Goal: Task Accomplishment & Management: Use online tool/utility

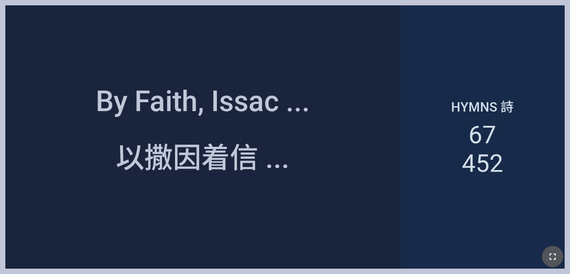
click at [556, 252] on icon "button" at bounding box center [553, 256] width 11 height 11
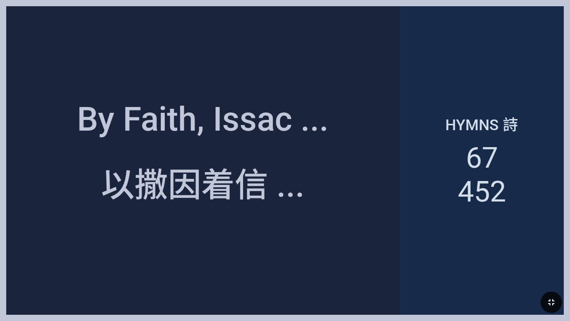
click at [415, 131] on div "Hymns 詩 67 452" at bounding box center [482, 160] width 164 height 308
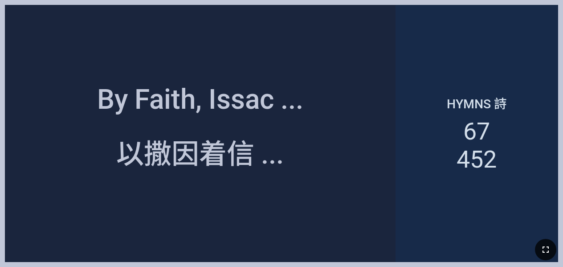
click at [541, 34] on div "Hymns 詩 67 452" at bounding box center [477, 133] width 163 height 257
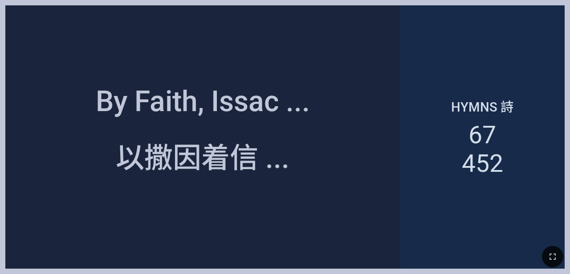
drag, startPoint x: 557, startPoint y: 261, endPoint x: 557, endPoint y: 286, distance: 25.4
click at [557, 261] on icon "button" at bounding box center [553, 256] width 11 height 11
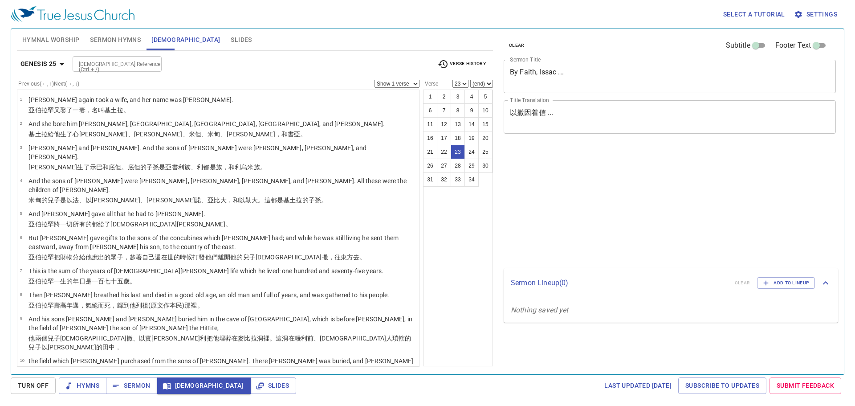
select select "23"
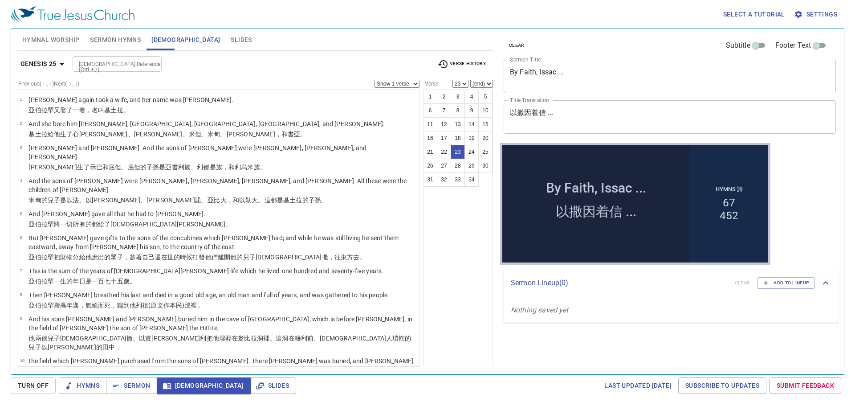
scroll to position [474, 0]
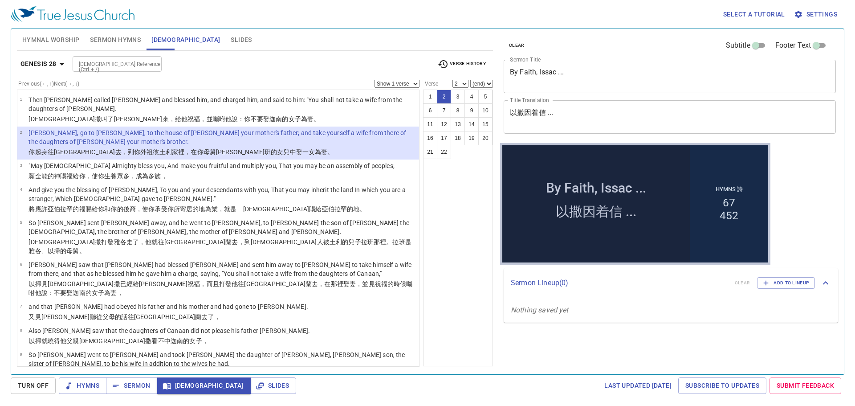
click at [319, 161] on p ""May God Almighty bless you, And make you fruitful and multiply you, That you m…" at bounding box center [212, 165] width 366 height 9
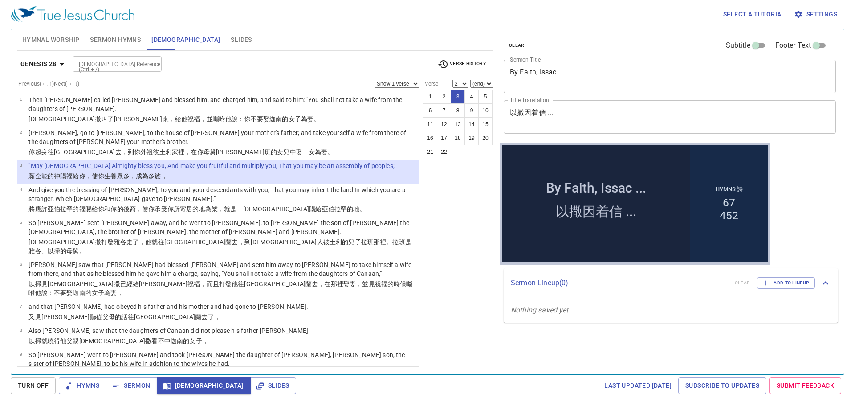
select select "3"
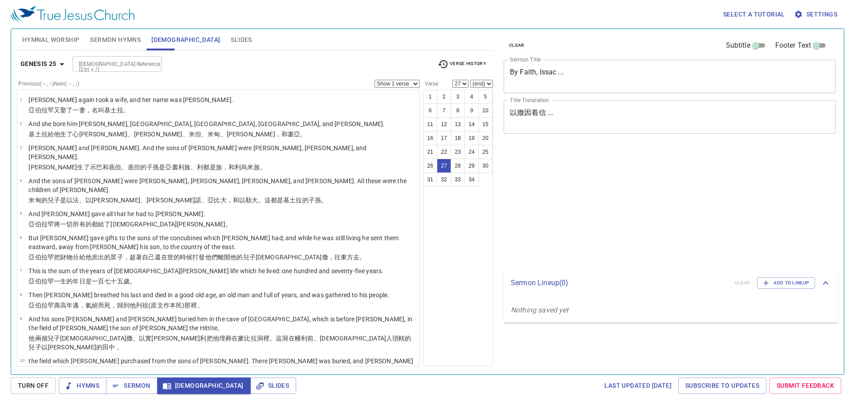
select select "27"
select select "2"
select select "27"
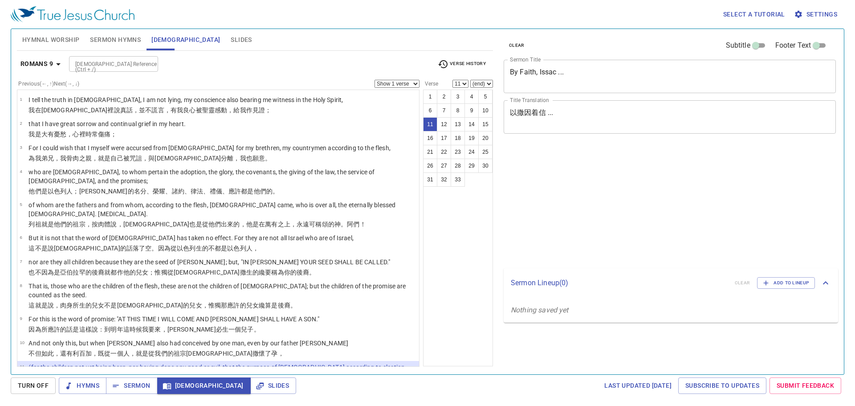
select select "11"
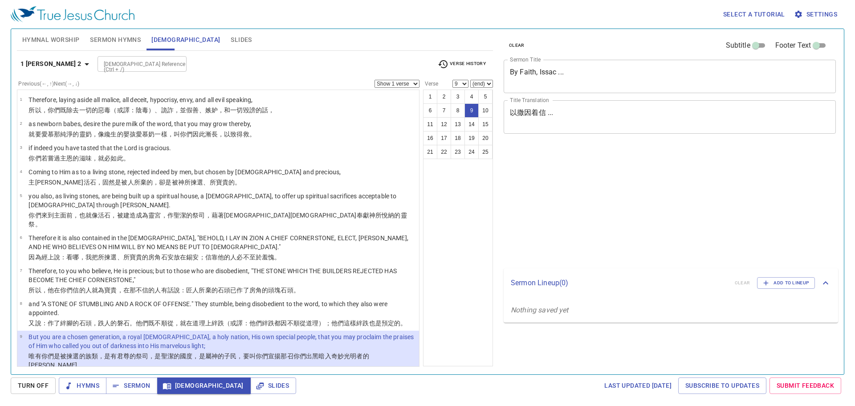
select select "9"
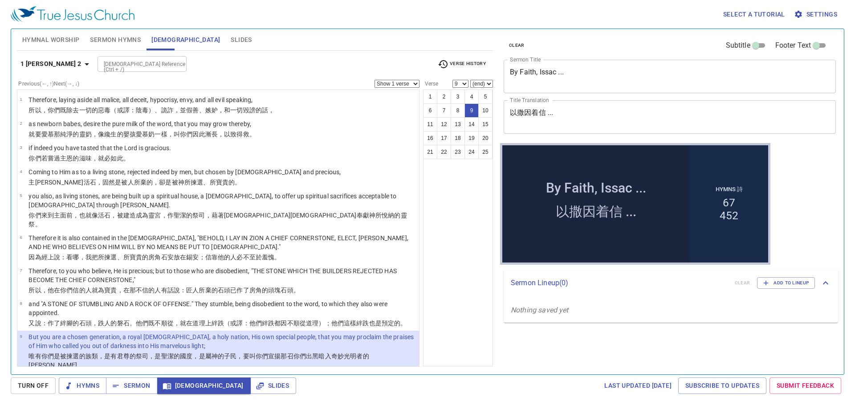
scroll to position [45, 0]
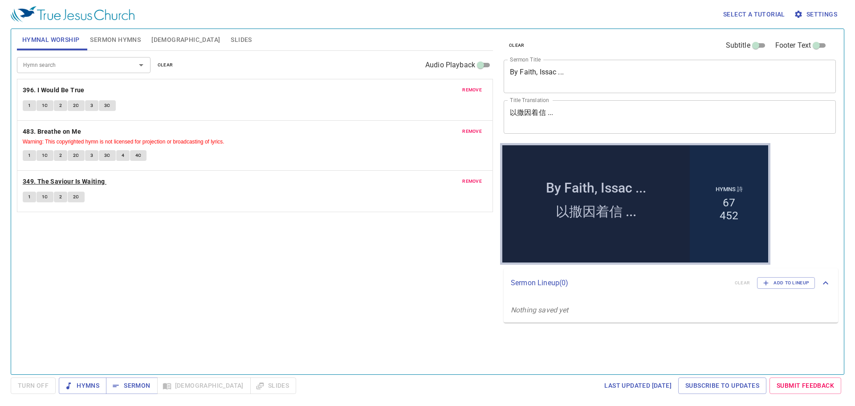
click at [36, 180] on b "349. The Saviour Is Waiting" at bounding box center [64, 181] width 82 height 11
click at [231, 40] on span "Slides" at bounding box center [241, 39] width 21 height 11
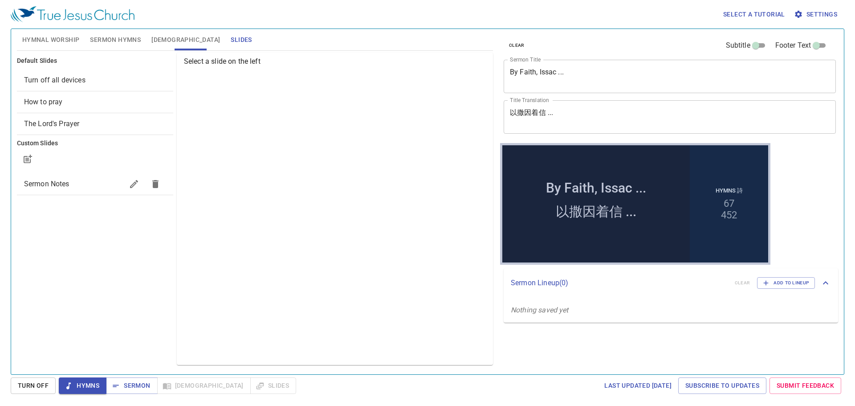
click at [116, 101] on span "How to pray" at bounding box center [95, 102] width 142 height 11
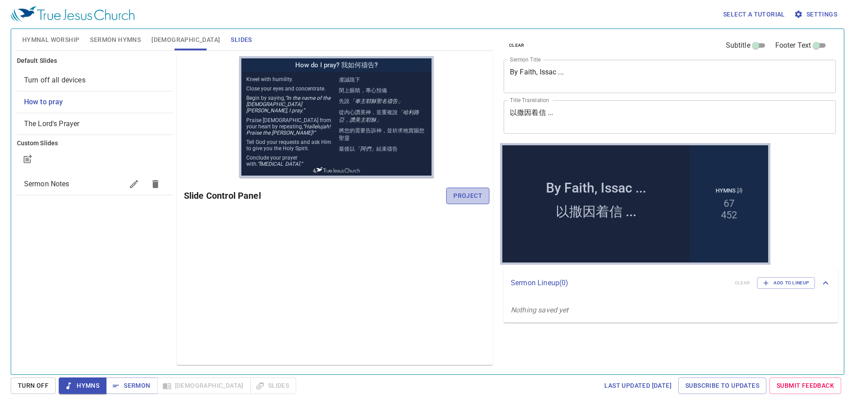
click at [456, 190] on span "Project" at bounding box center [468, 195] width 29 height 11
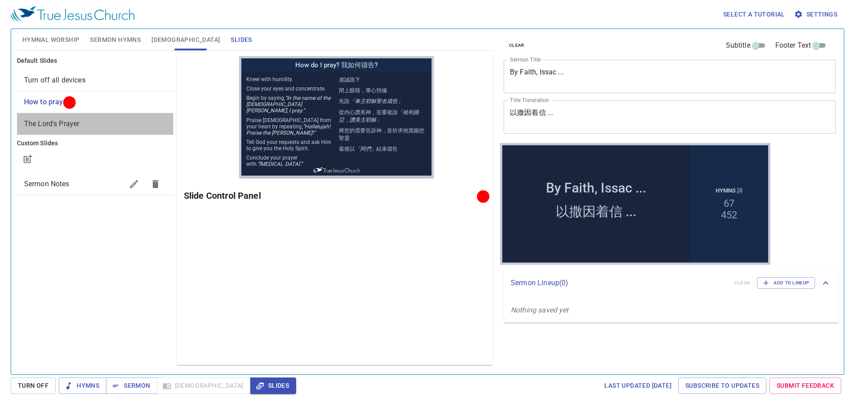
click at [136, 127] on span "The Lord's Prayer" at bounding box center [95, 124] width 142 height 11
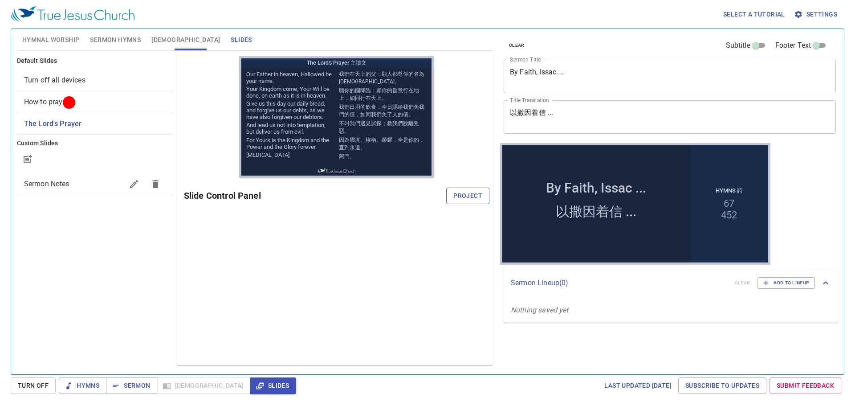
click at [474, 197] on span "Project" at bounding box center [468, 195] width 29 height 11
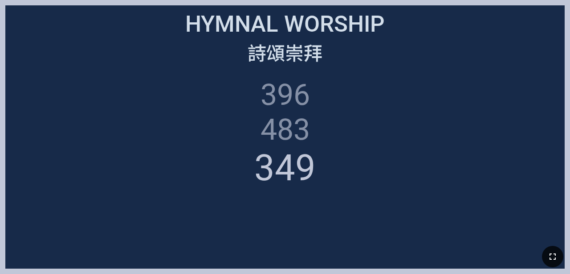
click at [552, 259] on icon "button" at bounding box center [553, 256] width 11 height 11
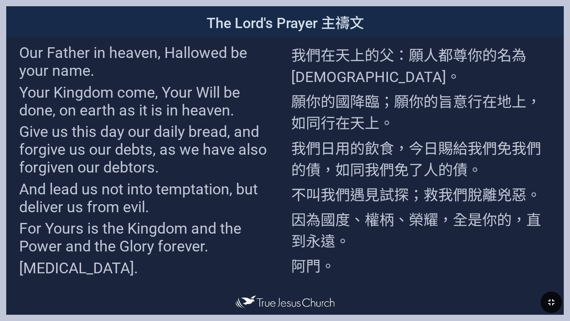
click at [393, 143] on p "我們日用的飲食，今日賜給我們免我們的債，如同我們免了人的債。" at bounding box center [421, 158] width 260 height 43
